Goal: Navigation & Orientation: Find specific page/section

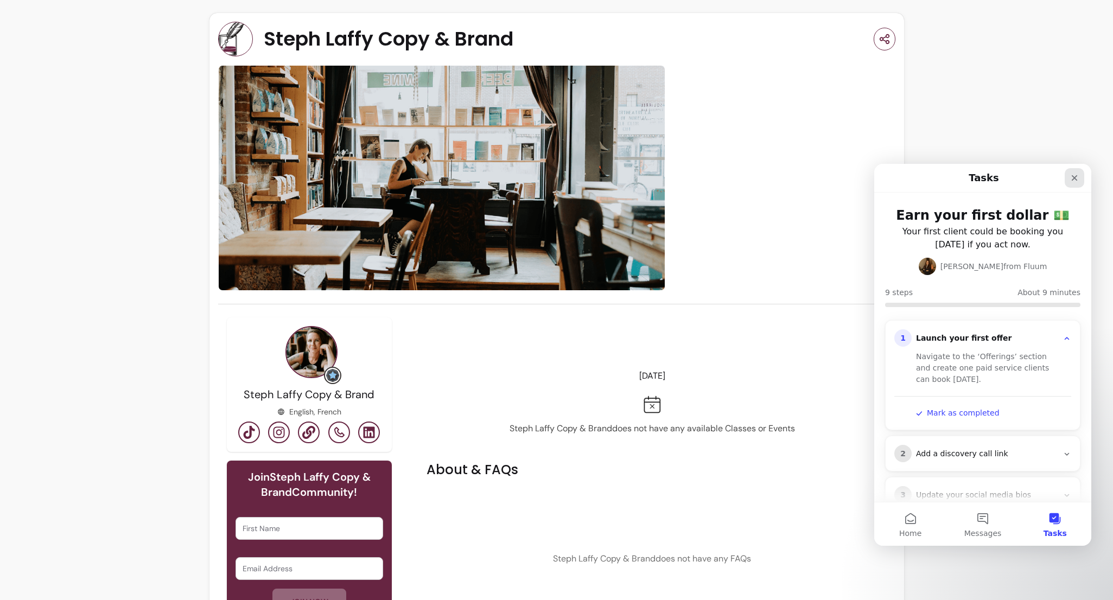
click at [1072, 180] on icon "Close" at bounding box center [1075, 178] width 6 height 6
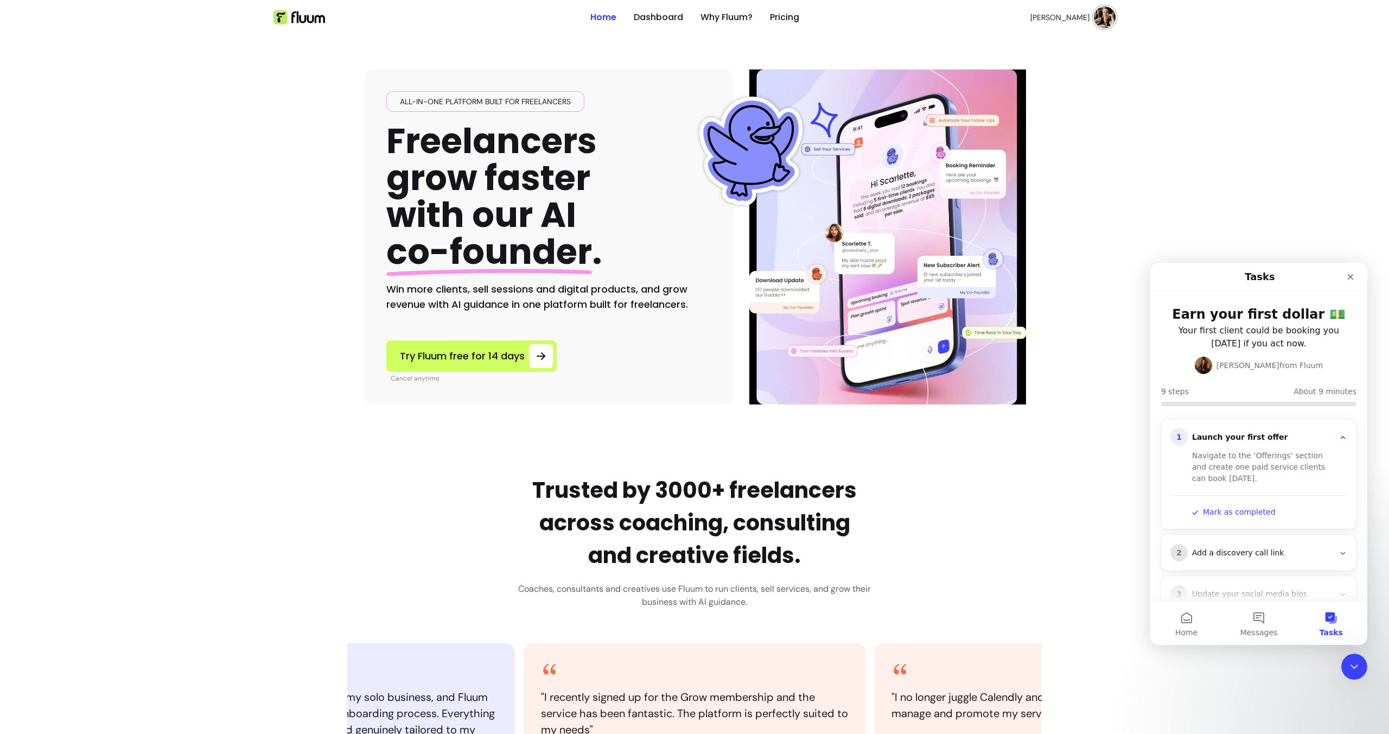
click at [626, 27] on ul "Home Dashboard Why Fluum? Pricing" at bounding box center [694, 17] width 209 height 35
click at [641, 18] on link "Dashboard" at bounding box center [658, 17] width 49 height 13
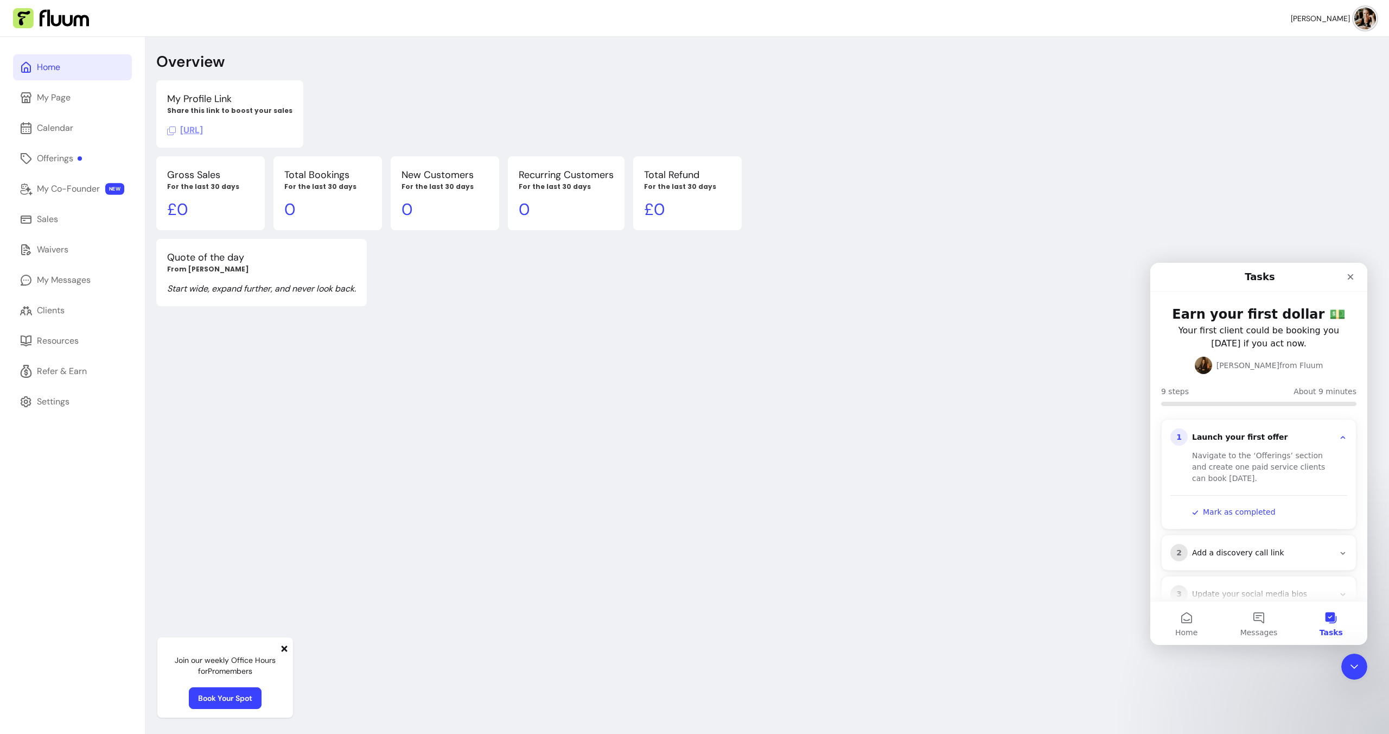
click at [53, 112] on div "Home My Page Calendar Offerings My Co-Founder NEW Sales Waivers My Messages Cli…" at bounding box center [72, 404] width 145 height 734
click at [53, 100] on div "My Page" at bounding box center [54, 97] width 34 height 13
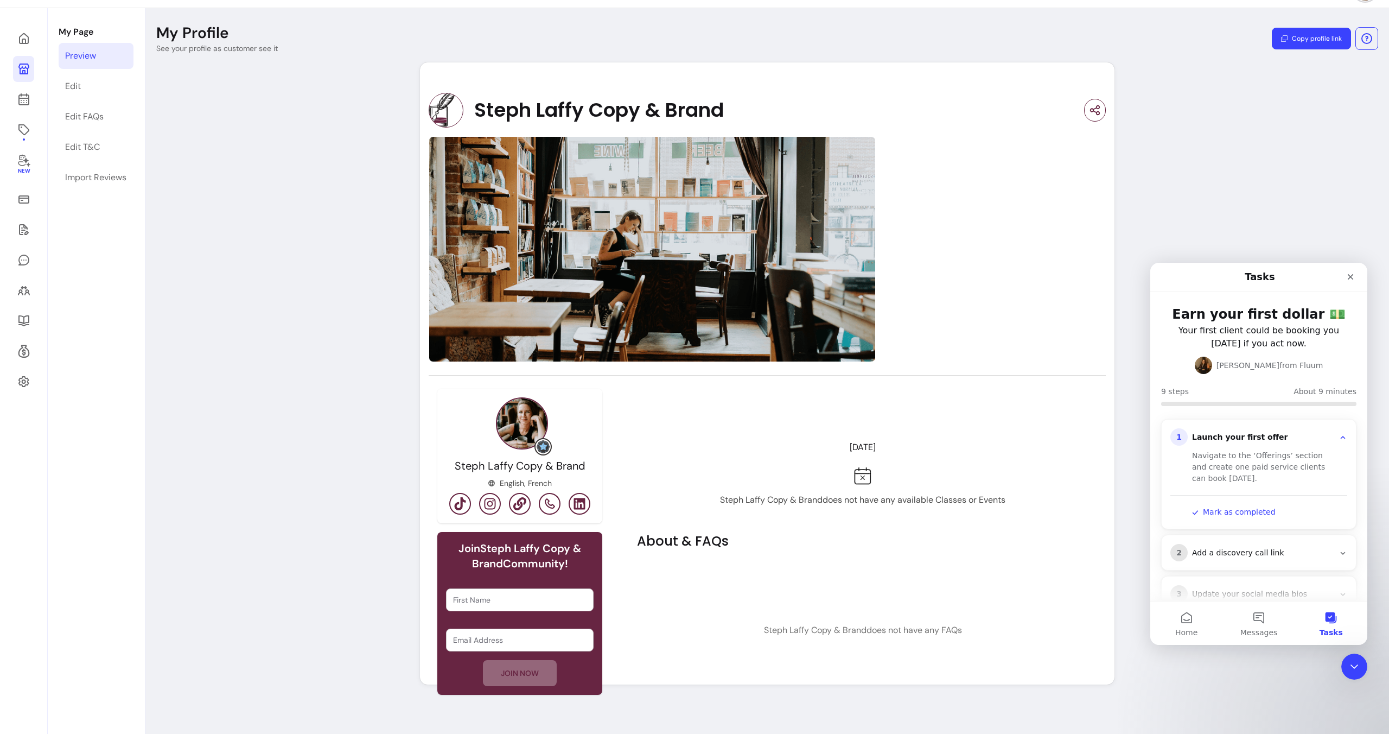
scroll to position [17, 0]
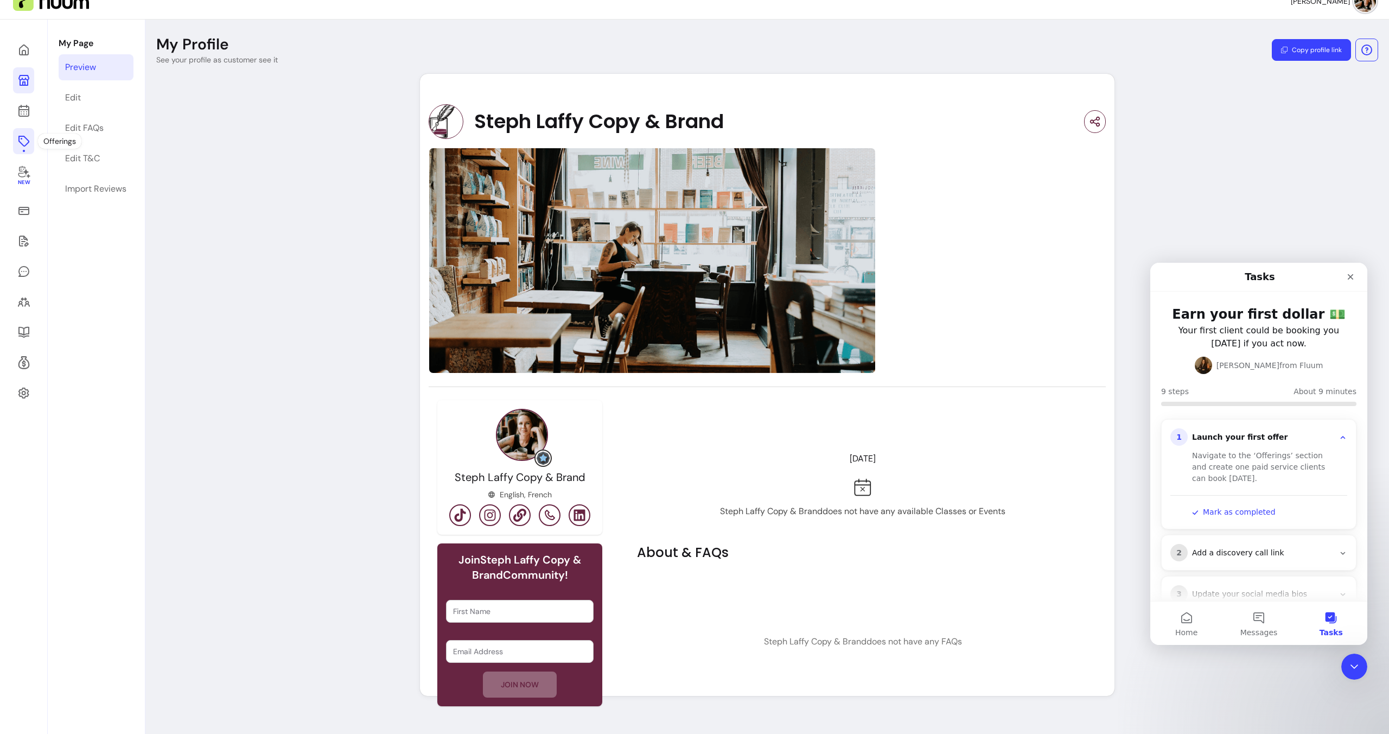
click at [20, 145] on icon at bounding box center [23, 141] width 13 height 13
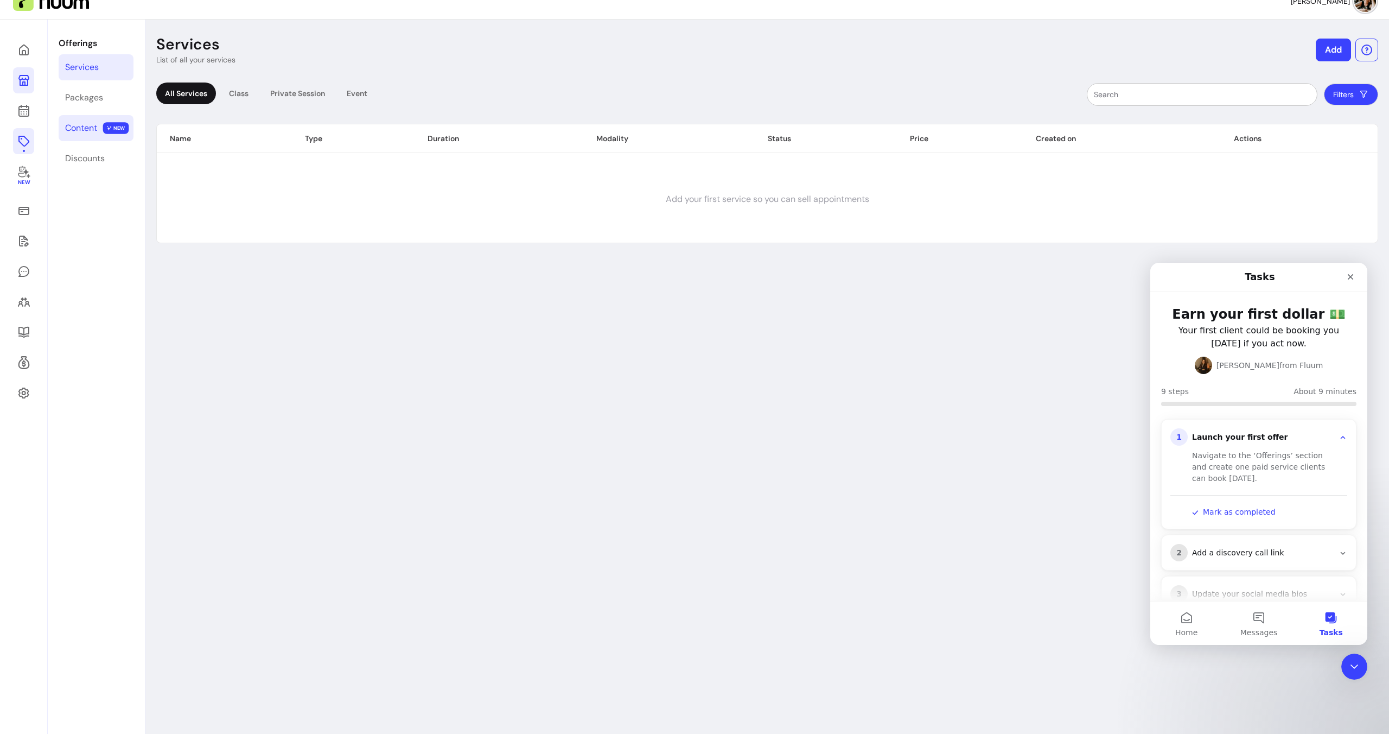
click at [97, 129] on div "Content" at bounding box center [81, 128] width 32 height 13
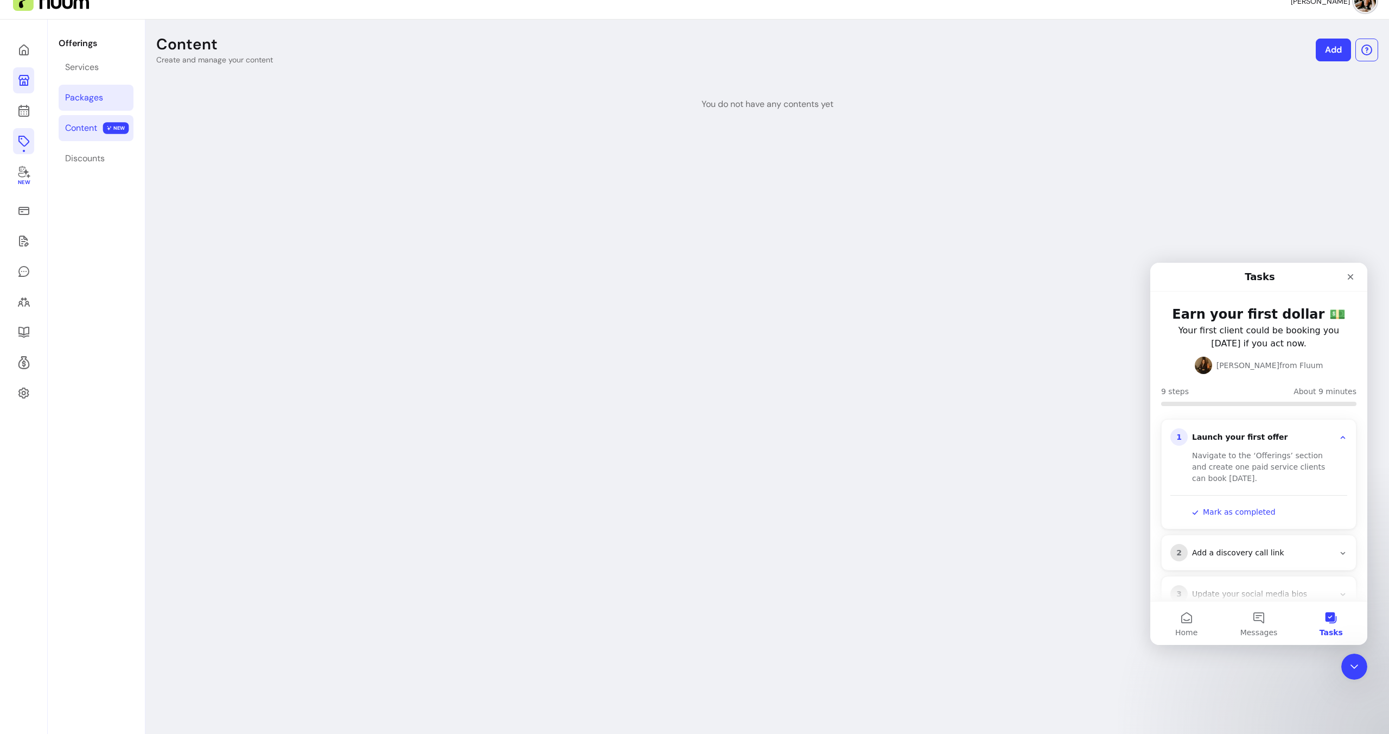
click at [90, 103] on div "Packages" at bounding box center [84, 97] width 38 height 13
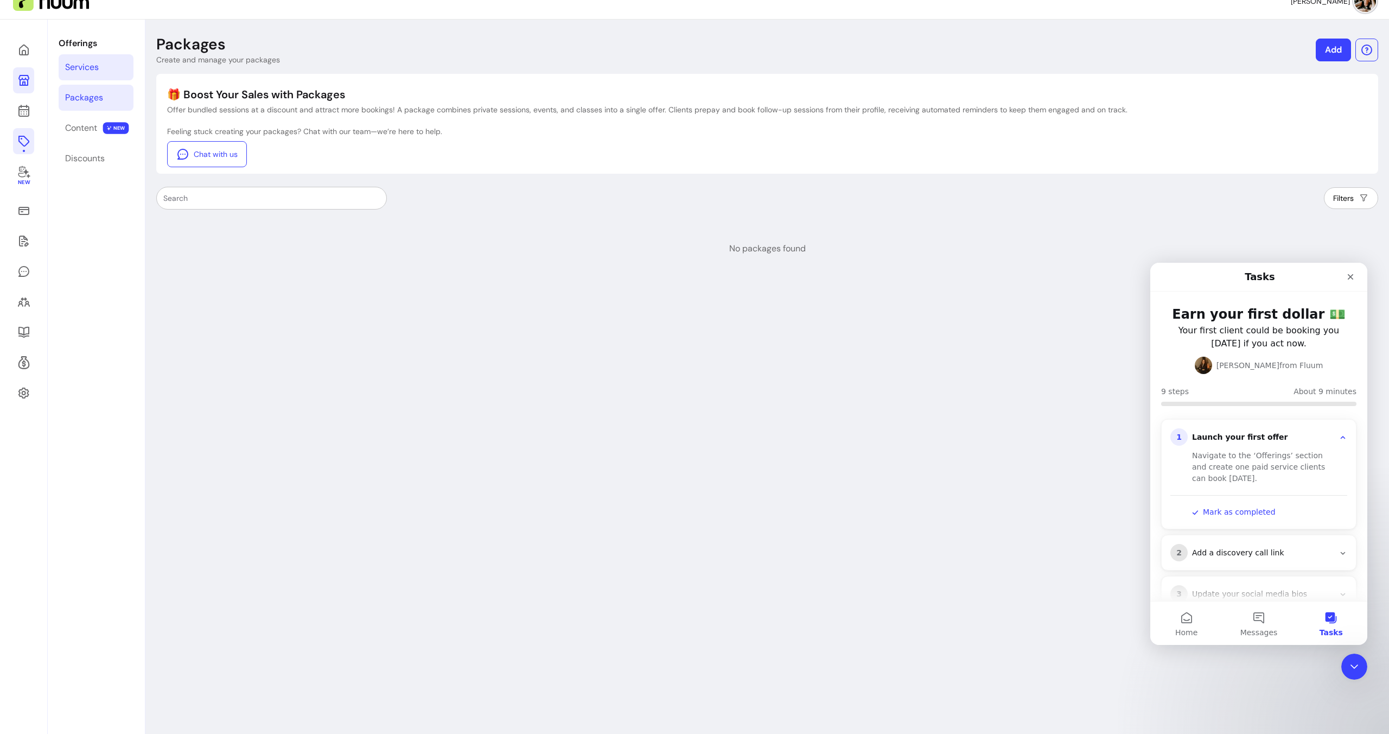
click at [82, 73] on div "Services" at bounding box center [82, 67] width 34 height 13
